Goal: Task Accomplishment & Management: Use online tool/utility

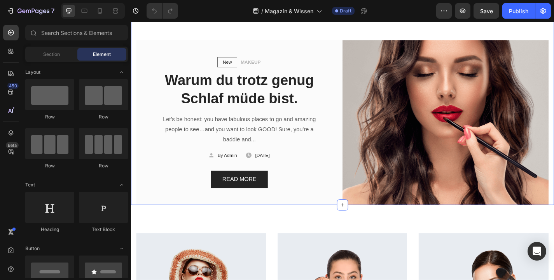
scroll to position [110, 0]
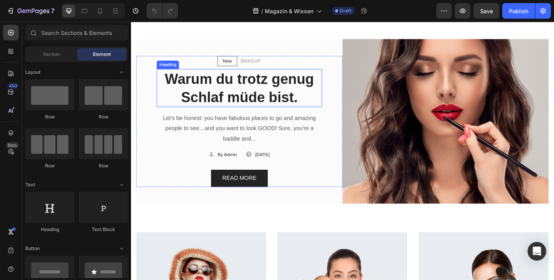
click at [218, 79] on h2 "Warum du trotz genug Schlaf müde bist." at bounding box center [250, 95] width 182 height 42
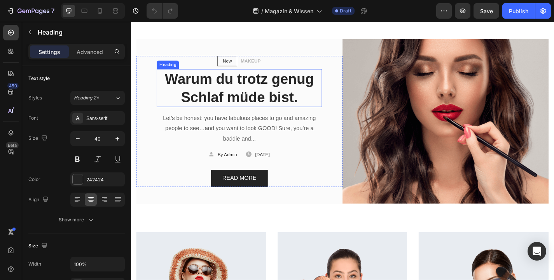
click at [218, 79] on h2 "Warum du trotz genug Schlaf müde bist." at bounding box center [250, 95] width 182 height 42
click at [218, 79] on p "Warum du trotz genug Schlaf müde bist." at bounding box center [250, 95] width 181 height 40
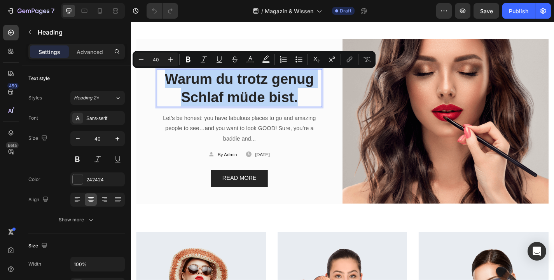
click at [260, 90] on p "Warum du trotz genug Schlaf müde bist." at bounding box center [250, 95] width 181 height 40
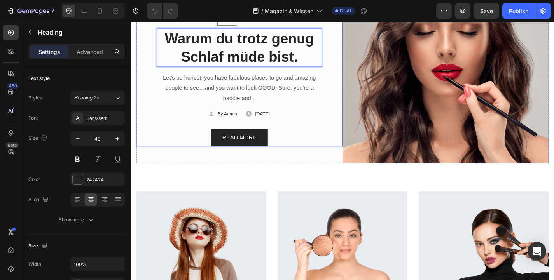
scroll to position [160, 0]
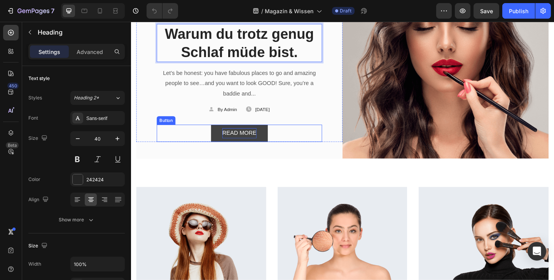
click at [246, 145] on div "READ MORE" at bounding box center [251, 144] width 38 height 11
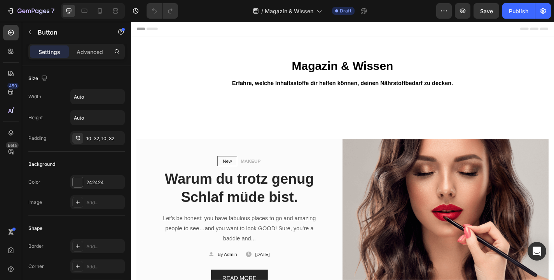
scroll to position [108, 0]
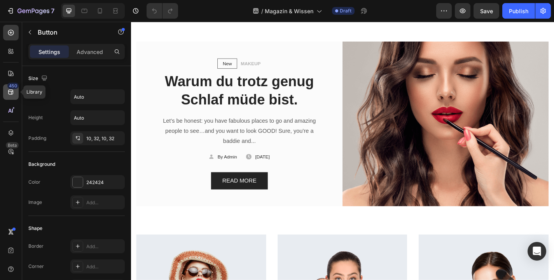
click at [12, 91] on icon at bounding box center [11, 92] width 8 height 8
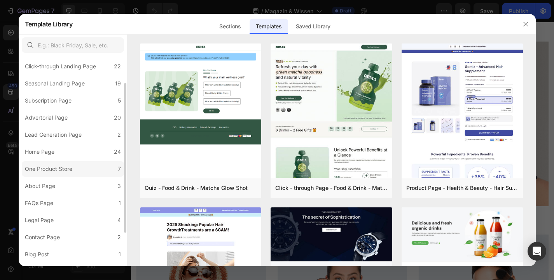
scroll to position [38, 0]
click at [57, 116] on div "Advertorial Page" at bounding box center [46, 117] width 43 height 9
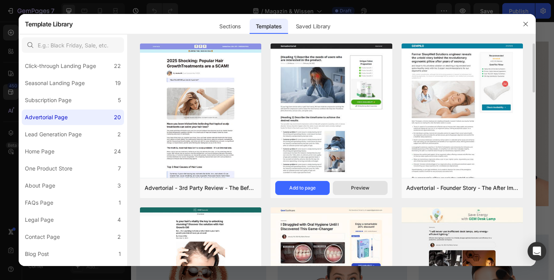
click at [366, 185] on div "Preview" at bounding box center [360, 188] width 18 height 7
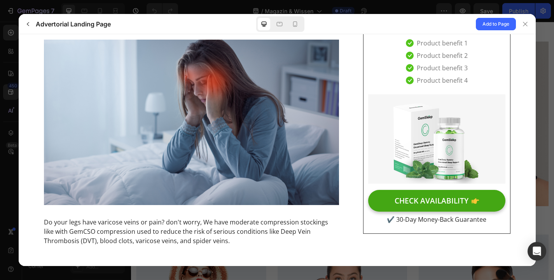
scroll to position [0, 0]
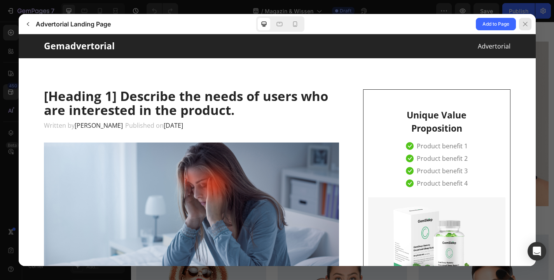
click at [525, 24] on icon at bounding box center [525, 24] width 6 height 6
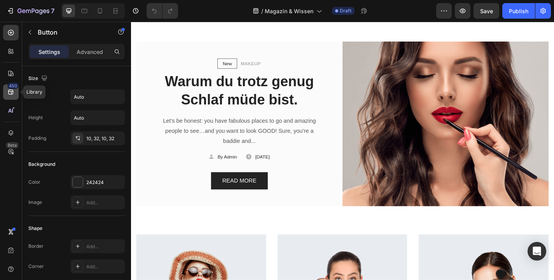
click at [8, 85] on div "450" at bounding box center [12, 86] width 11 height 6
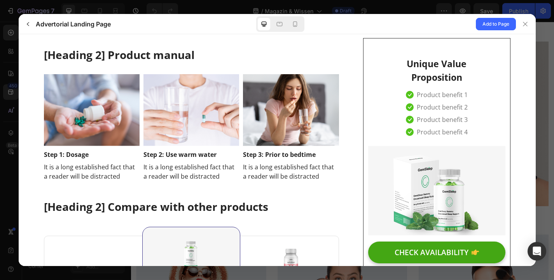
scroll to position [2707, 0]
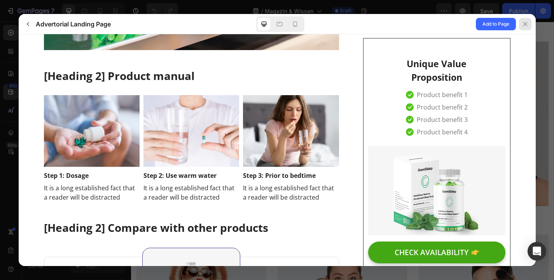
click at [531, 26] on button at bounding box center [526, 24] width 20 height 20
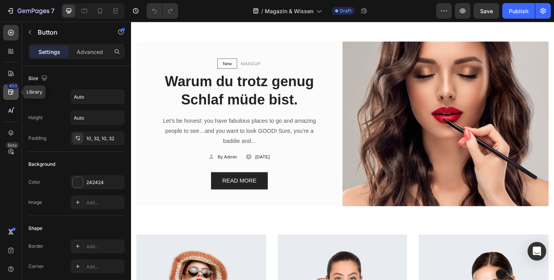
click at [7, 89] on icon at bounding box center [11, 92] width 8 height 8
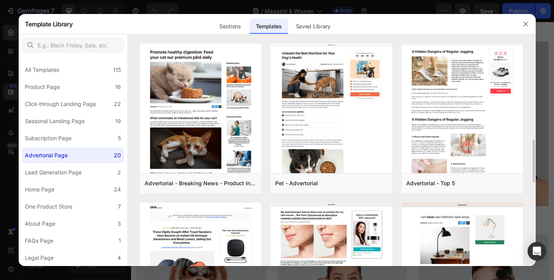
scroll to position [0, 0]
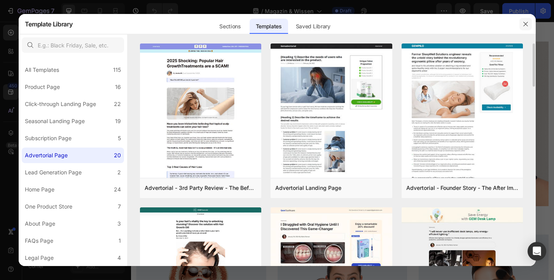
click at [525, 23] on icon "button" at bounding box center [525, 24] width 4 height 4
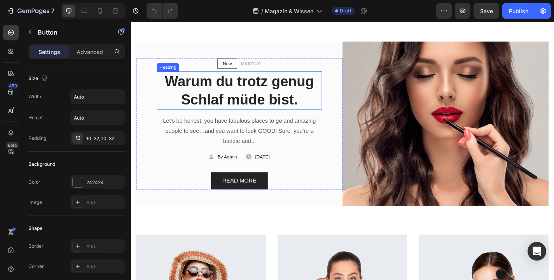
click at [274, 96] on h2 "Warum du trotz genug Schlaf müde bist." at bounding box center [250, 98] width 182 height 42
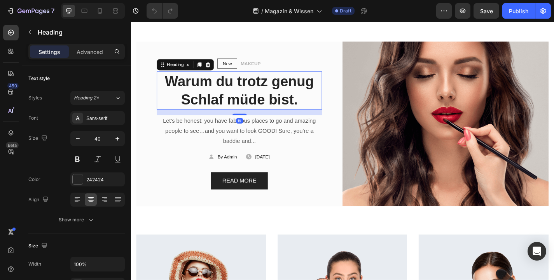
click at [312, 100] on h2 "Warum du trotz genug Schlaf müde bist." at bounding box center [250, 98] width 182 height 42
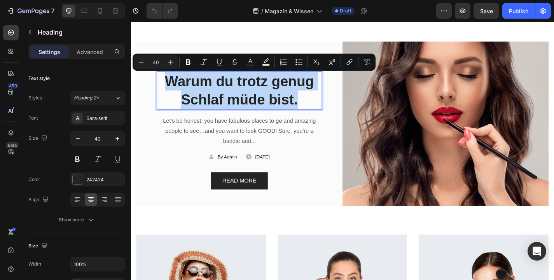
drag, startPoint x: 320, startPoint y: 110, endPoint x: 169, endPoint y: 92, distance: 151.9
click at [169, 92] on p "Warum du trotz genug Schlaf müde bist." at bounding box center [250, 97] width 181 height 40
click at [226, 104] on p "Warum du trotz genug Schlaf müde bist." at bounding box center [250, 97] width 181 height 40
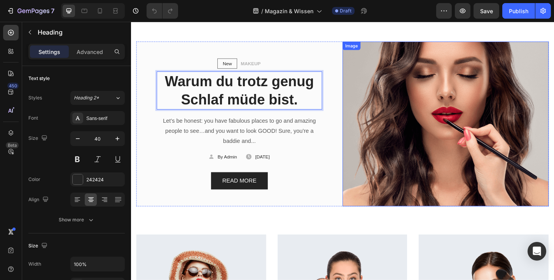
click at [470, 116] on img at bounding box center [477, 135] width 227 height 182
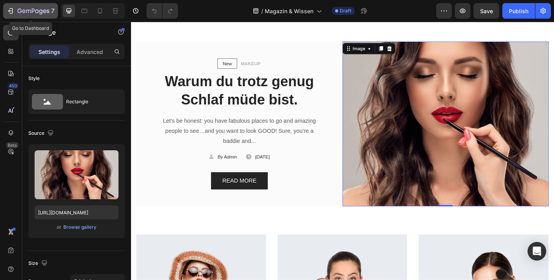
click at [21, 11] on icon "button" at bounding box center [19, 11] width 4 height 5
